Goal: Book appointment/travel/reservation

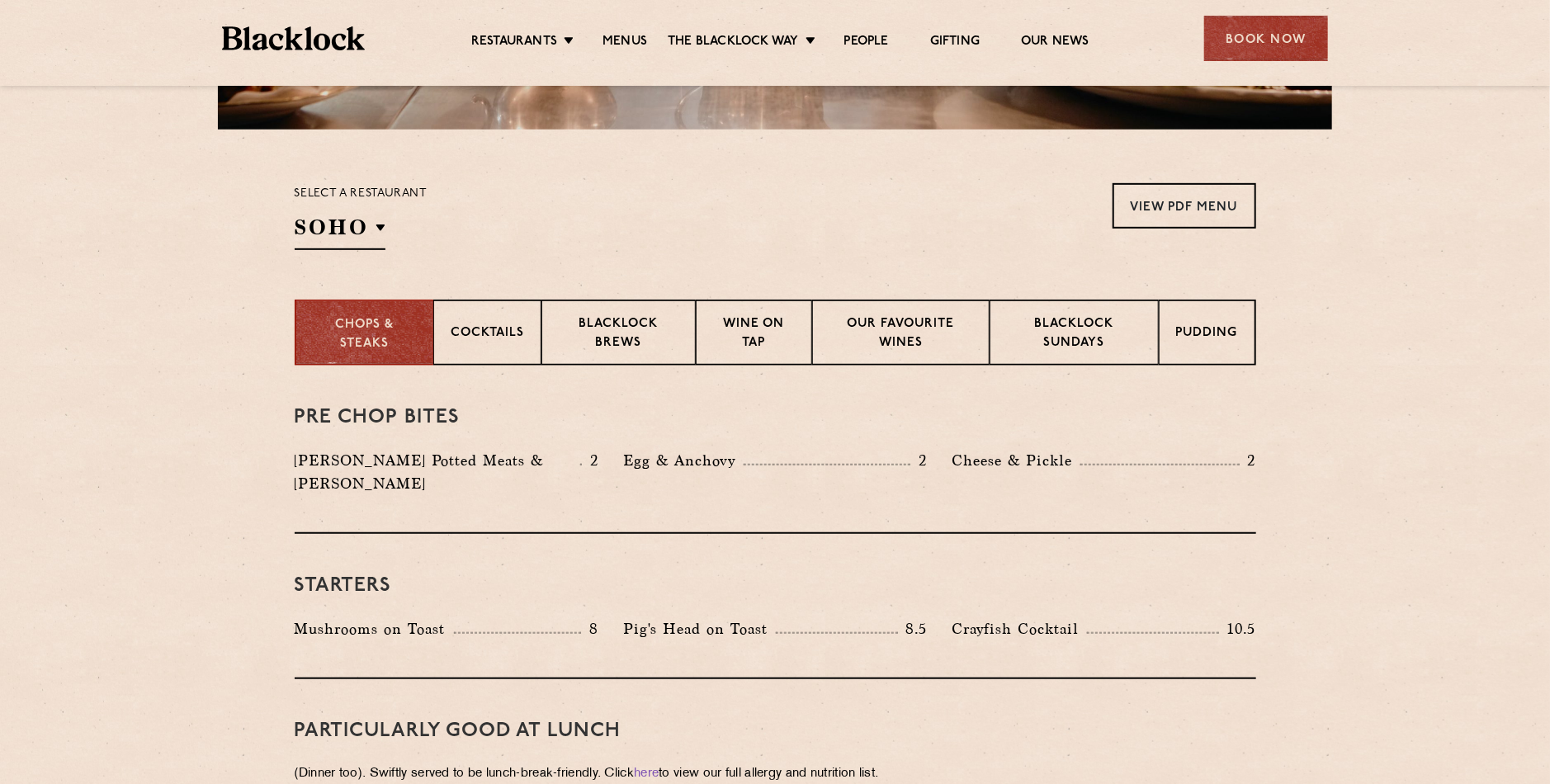
scroll to position [496, 0]
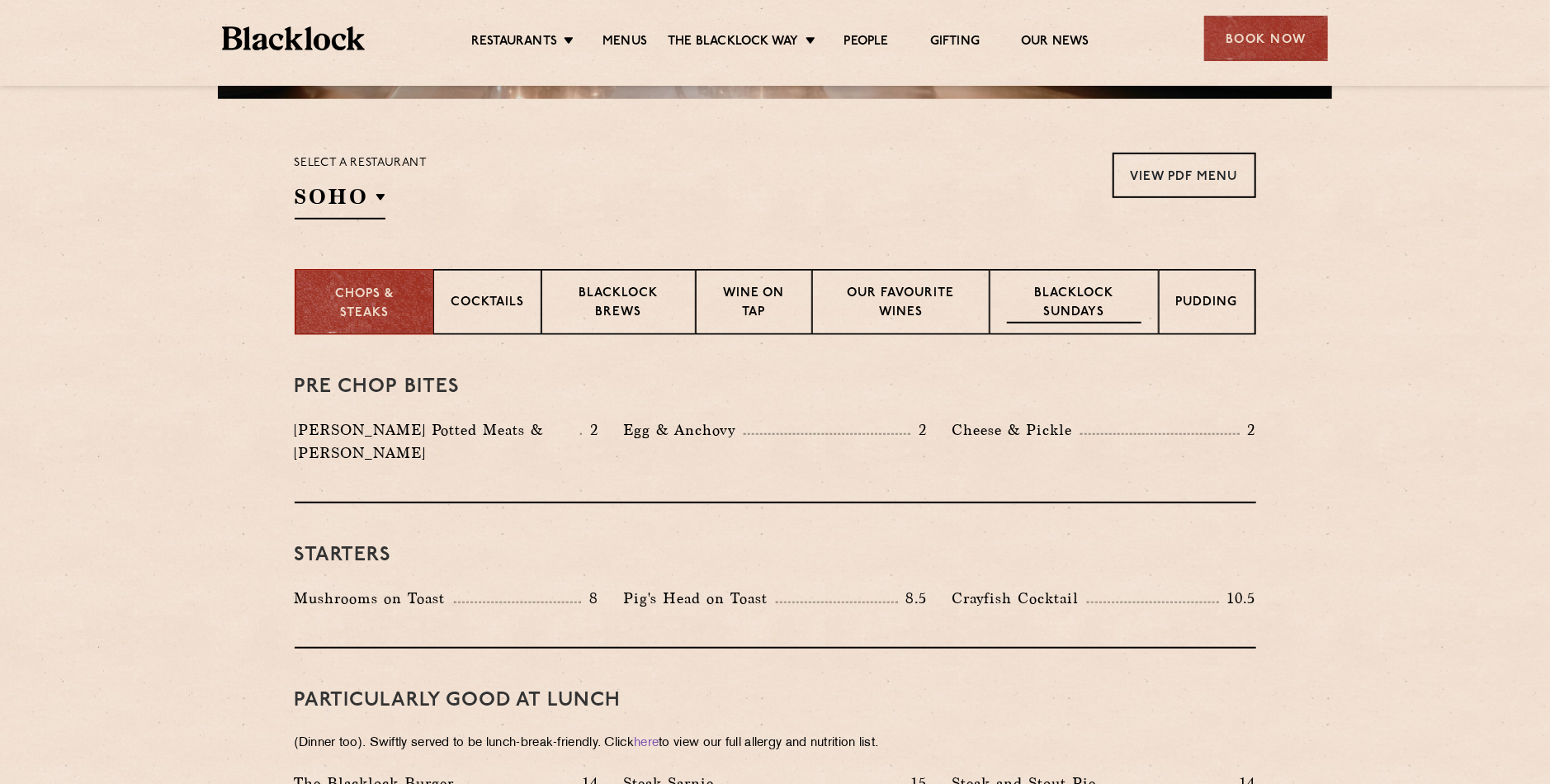
click at [1067, 323] on div "Blacklock Sundays" at bounding box center [1073, 302] width 168 height 66
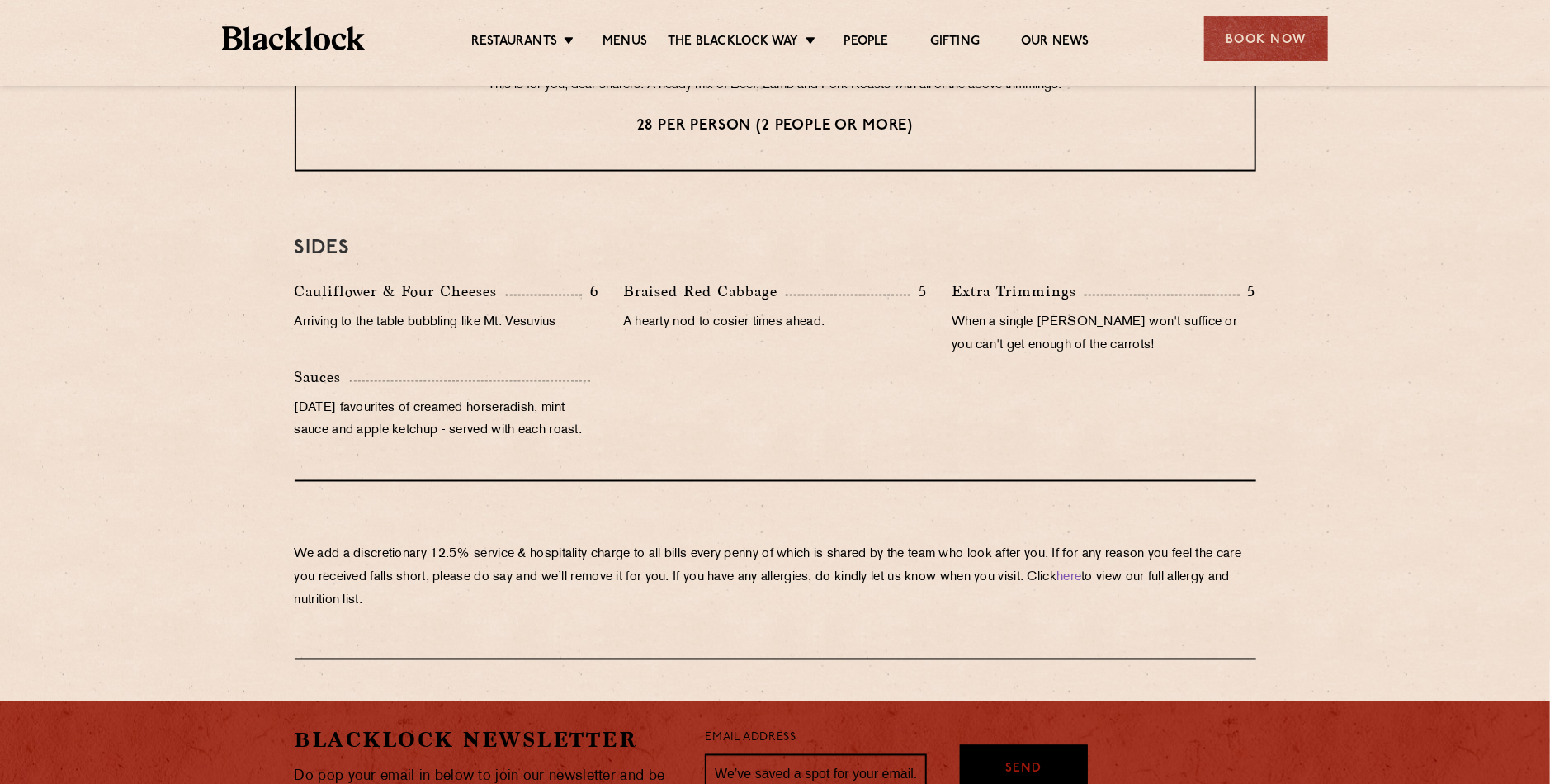
scroll to position [1568, 0]
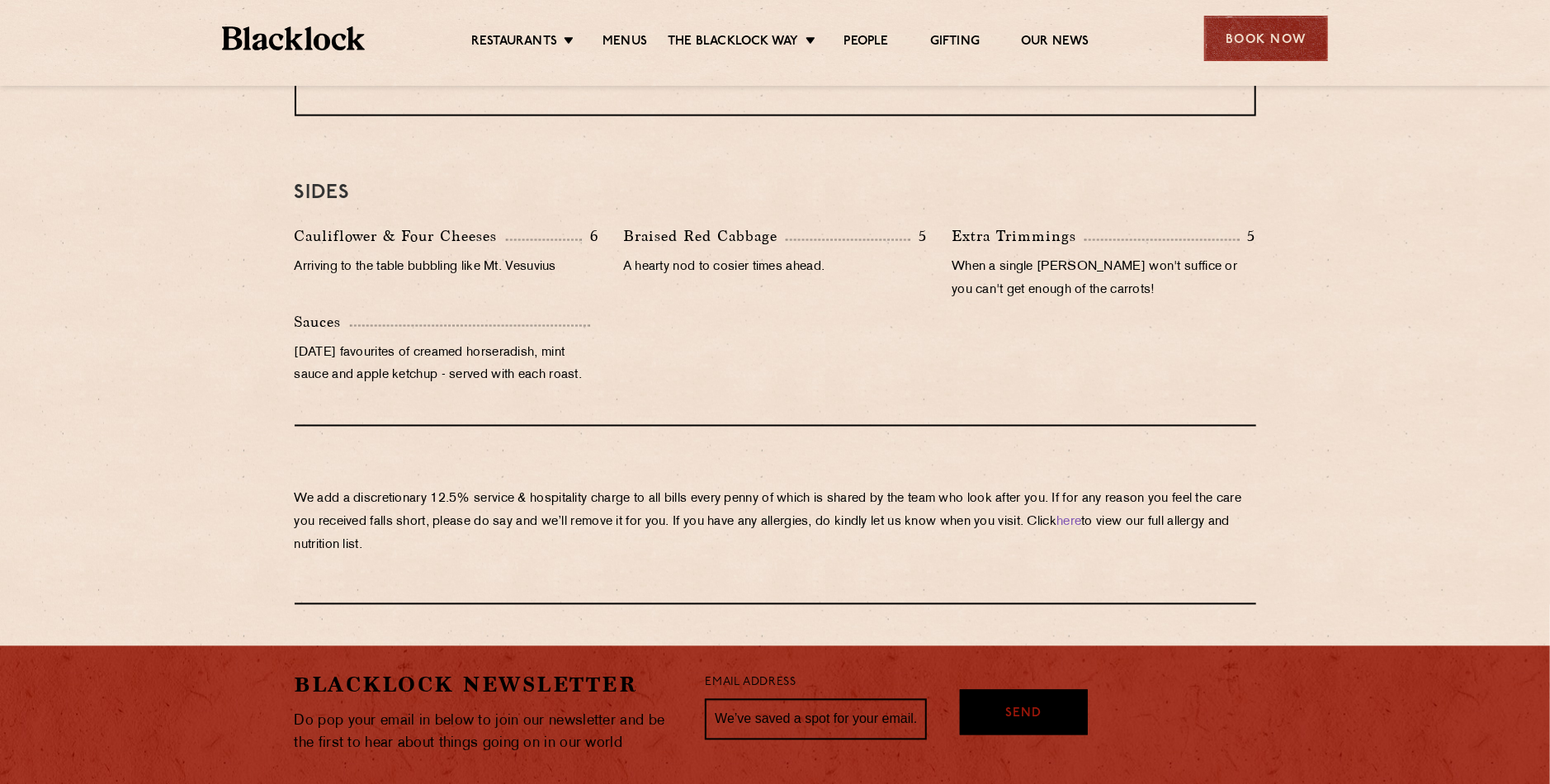
click at [1261, 29] on div "Book Now" at bounding box center [1266, 38] width 124 height 45
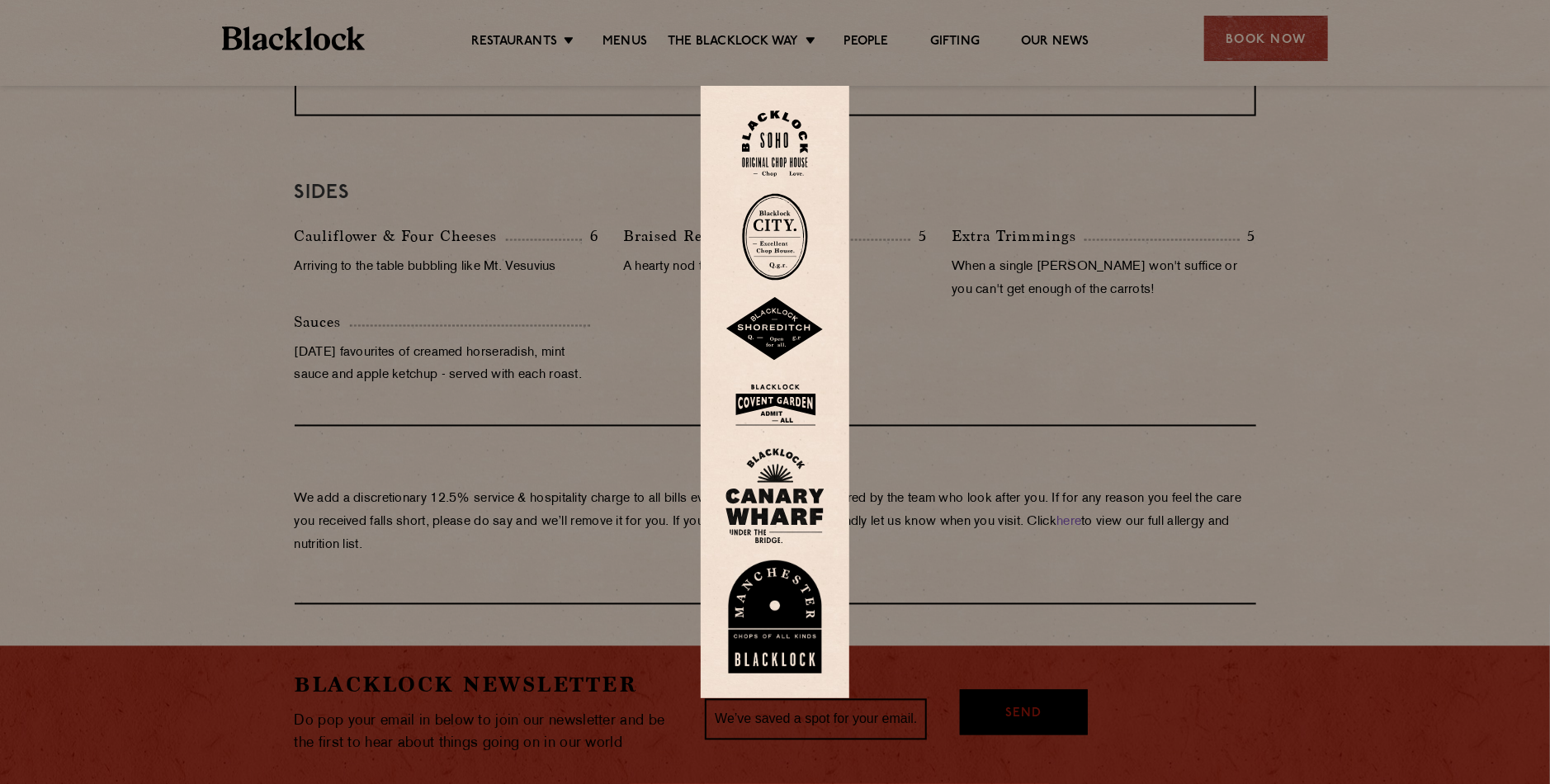
click at [789, 146] on img at bounding box center [775, 144] width 66 height 67
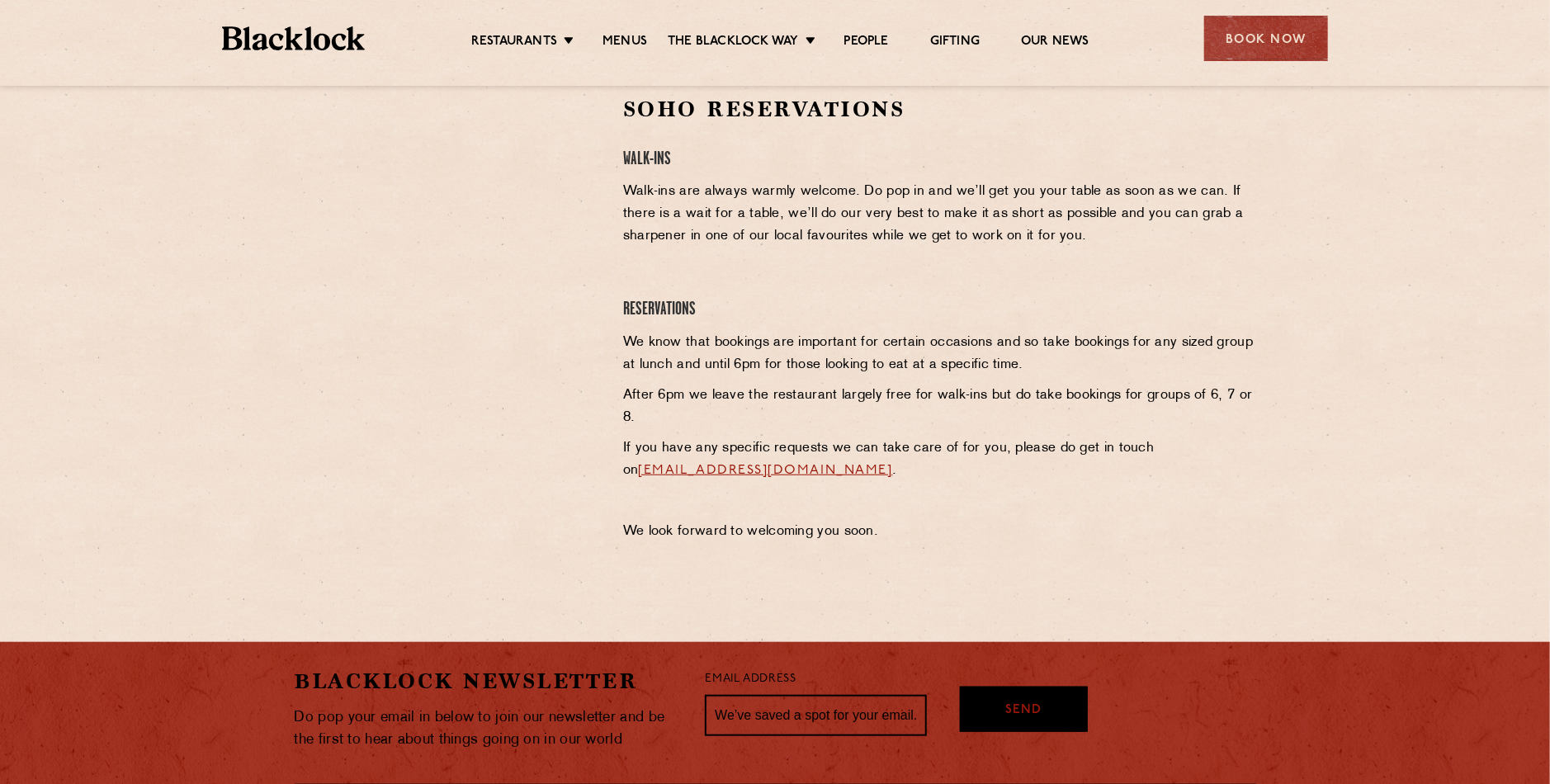
scroll to position [330, 0]
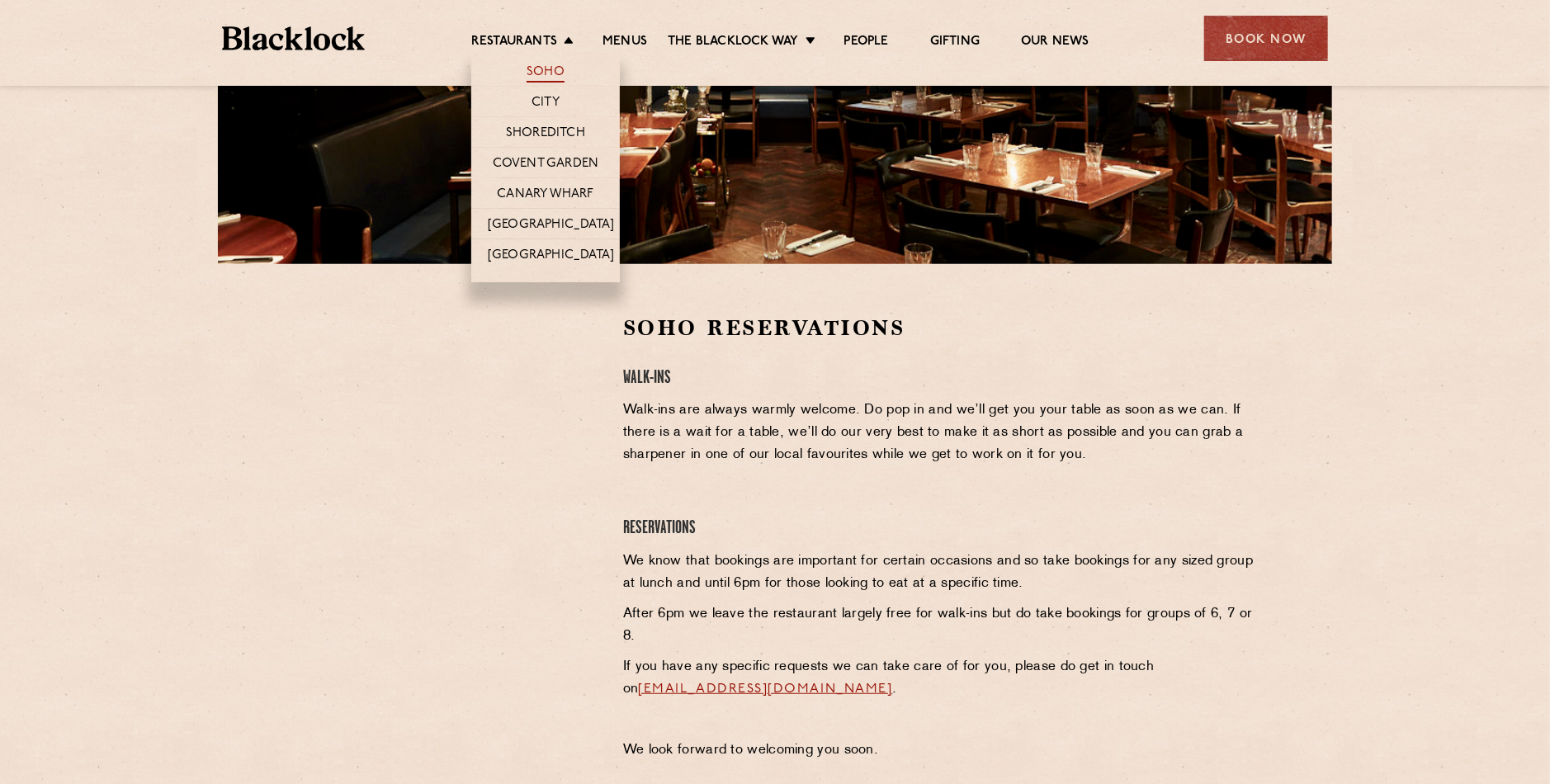
click at [551, 73] on link "Soho" at bounding box center [546, 73] width 38 height 18
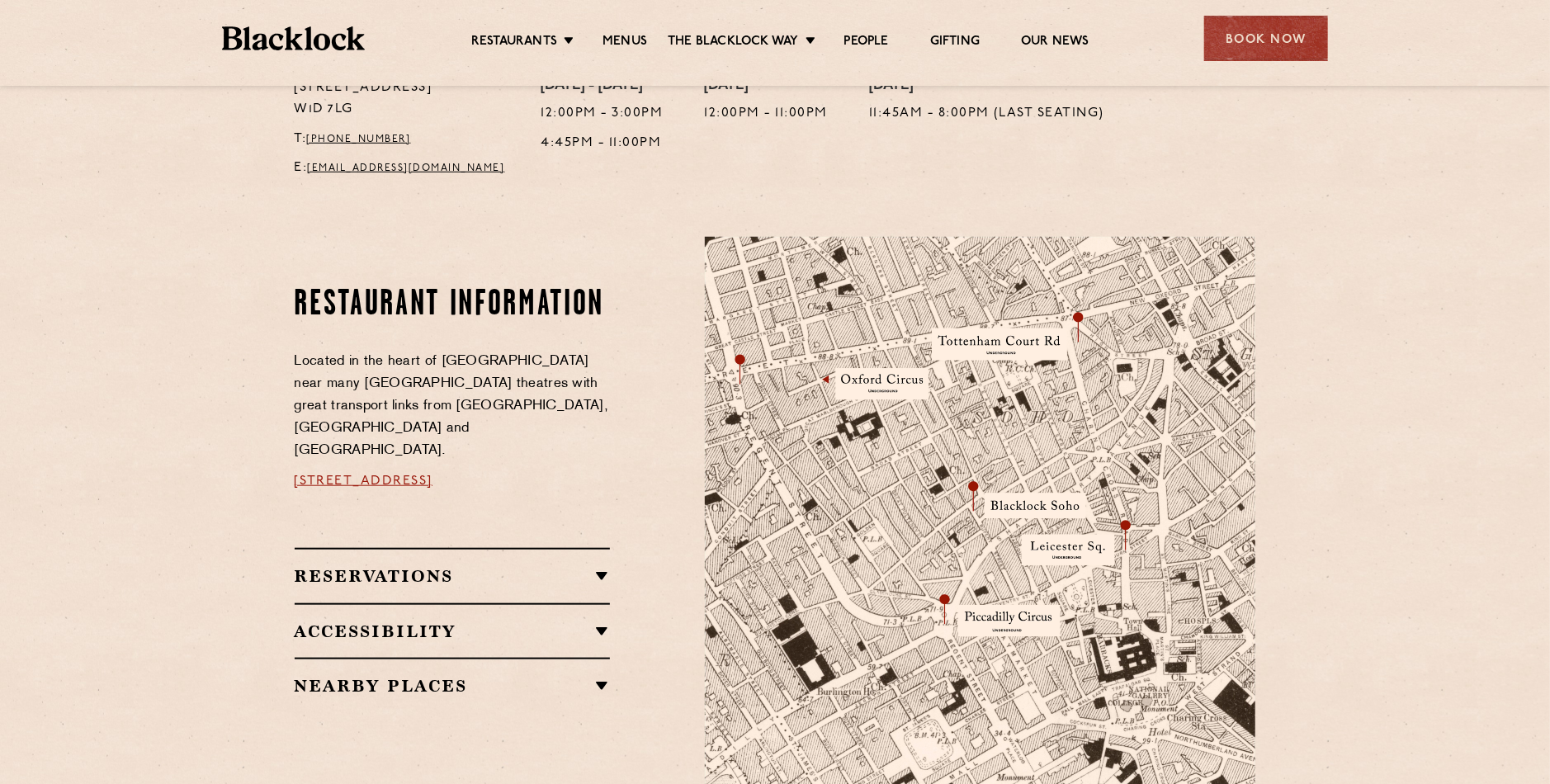
scroll to position [742, 0]
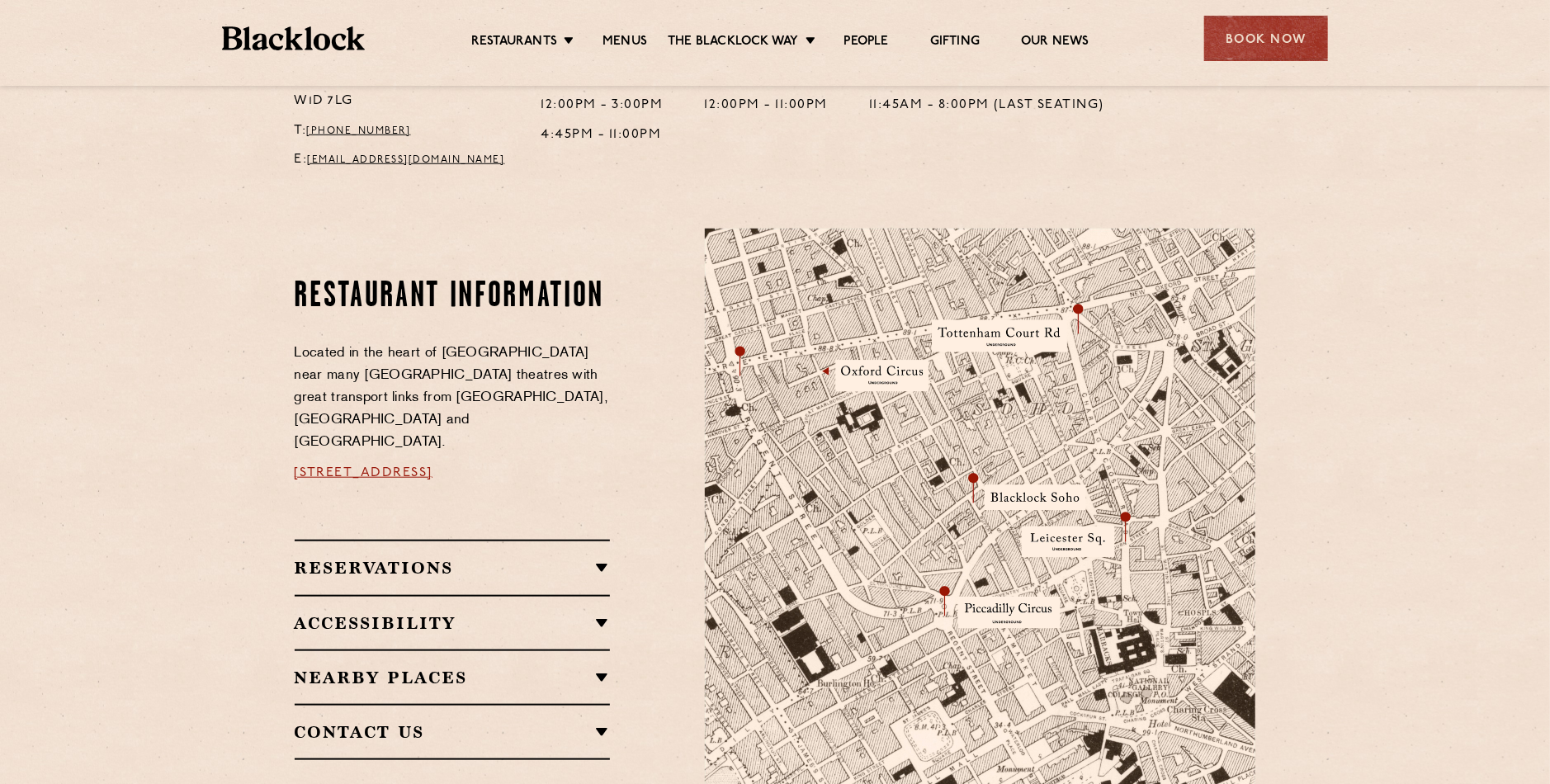
click at [496, 540] on div "Reservations RESERVATIONS We take reservations in Soho whilst always leaving a …" at bounding box center [452, 567] width 316 height 55
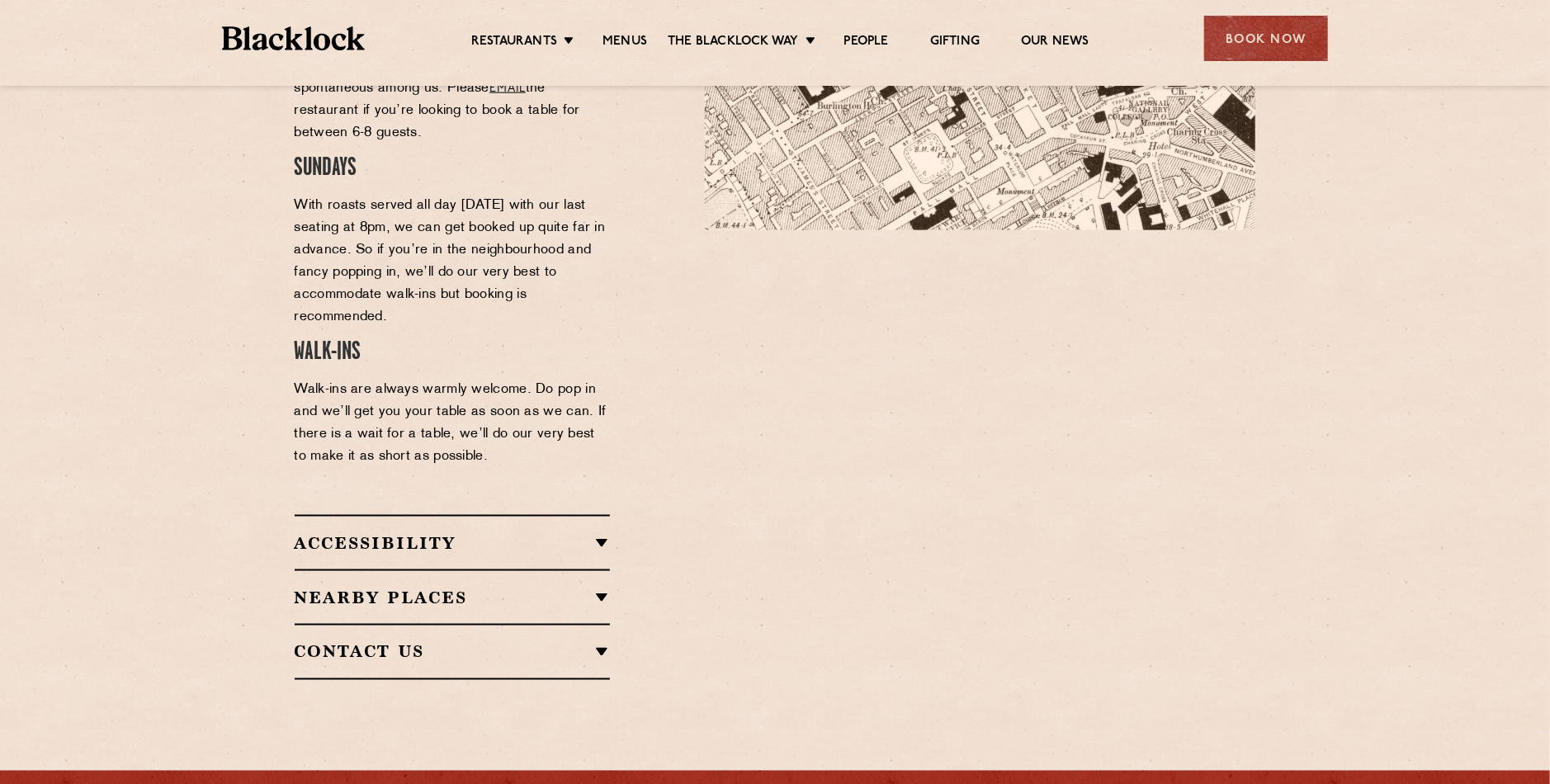
scroll to position [1486, 0]
